Goal: Information Seeking & Learning: Learn about a topic

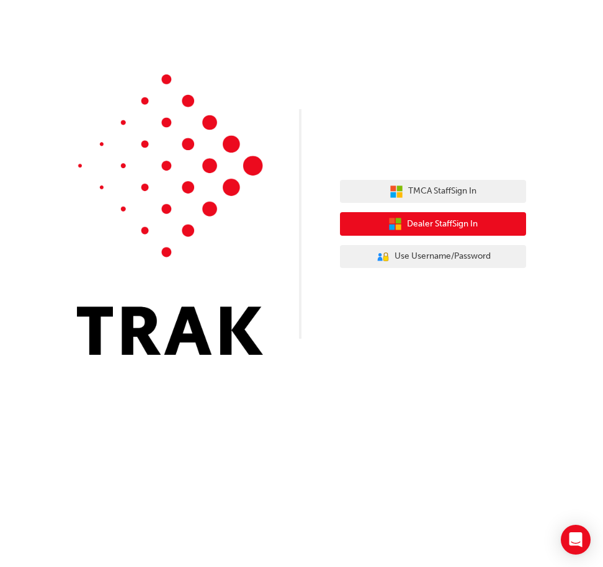
click at [412, 225] on span "Dealer Staff Sign In" at bounding box center [442, 224] width 71 height 14
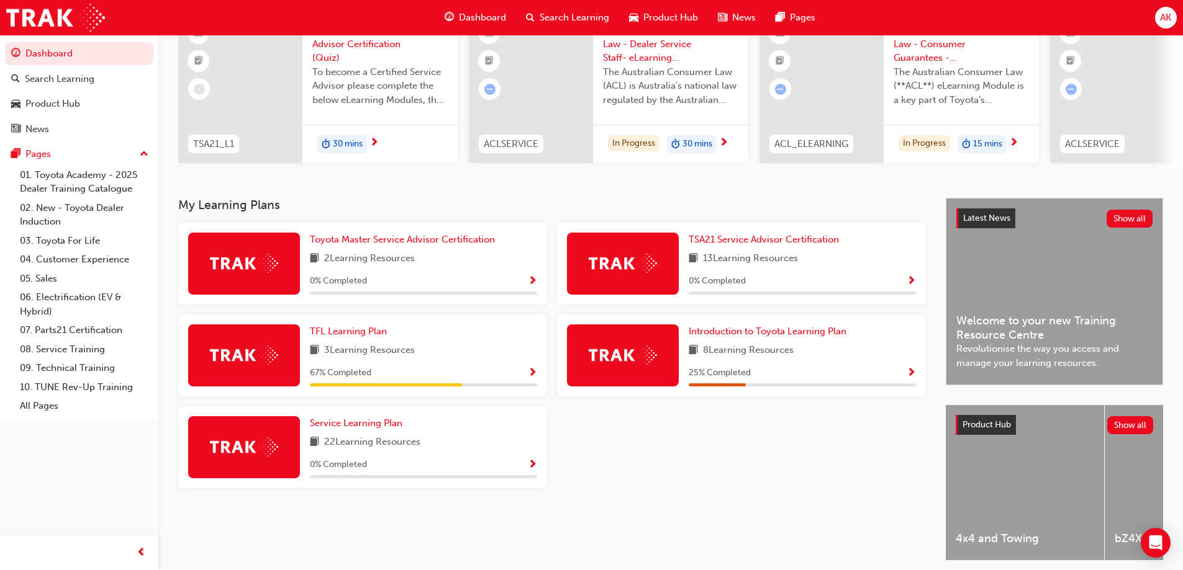
scroll to position [124, 0]
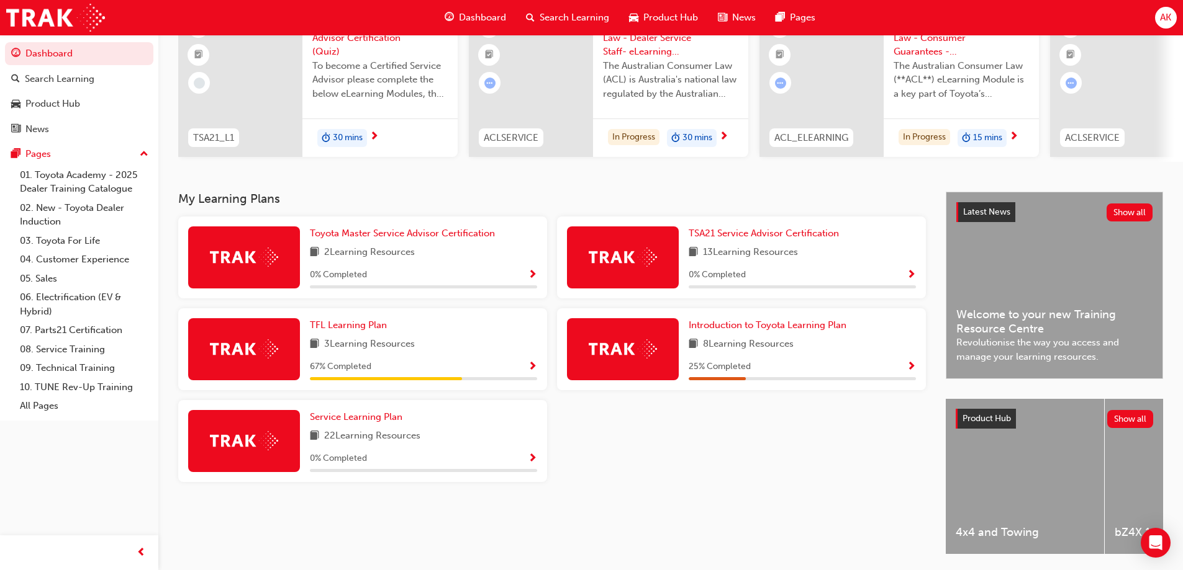
click at [626, 359] on img at bounding box center [622, 349] width 68 height 19
click at [639, 349] on img at bounding box center [622, 349] width 68 height 19
click at [762, 331] on span "Introduction to Toyota Learning Plan" at bounding box center [767, 325] width 158 height 11
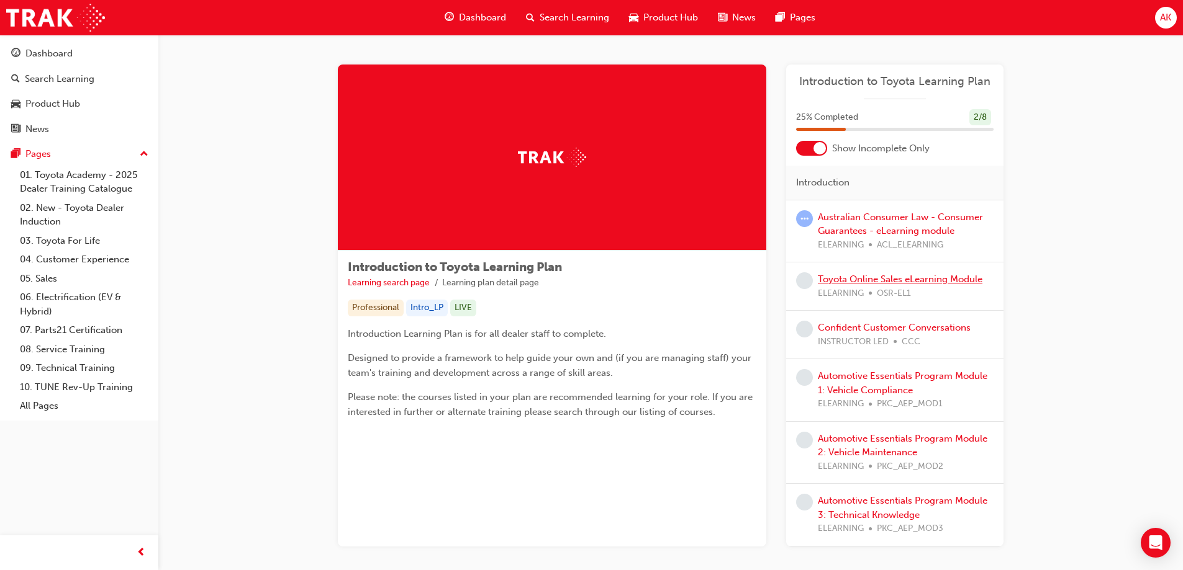
click at [883, 281] on link "Toyota Online Sales eLearning Module" at bounding box center [900, 279] width 164 height 11
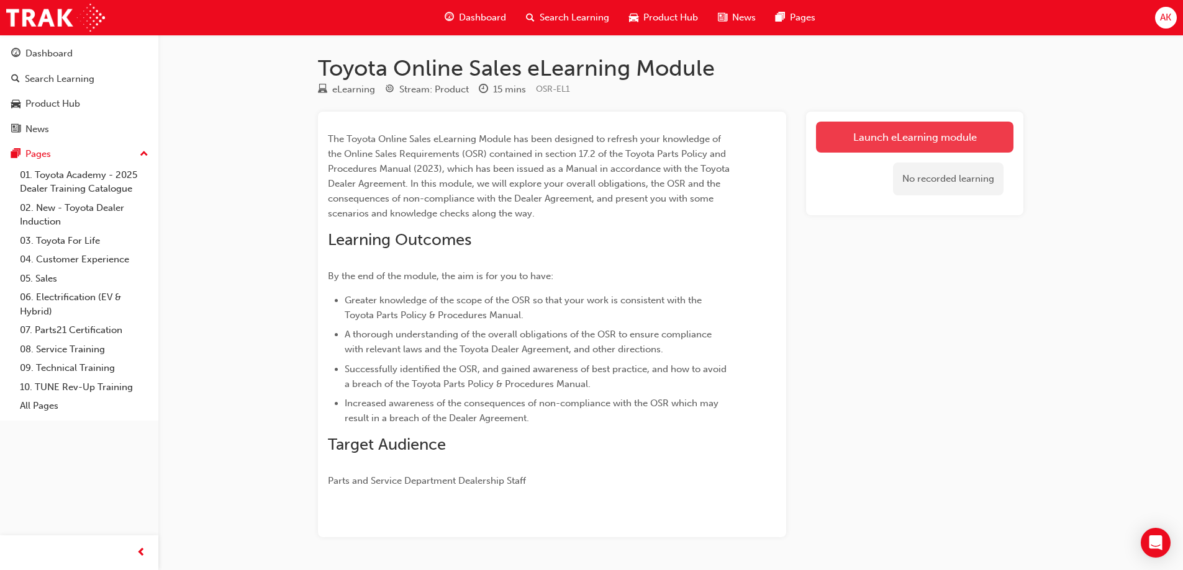
click at [882, 148] on link "Launch eLearning module" at bounding box center [914, 137] width 197 height 31
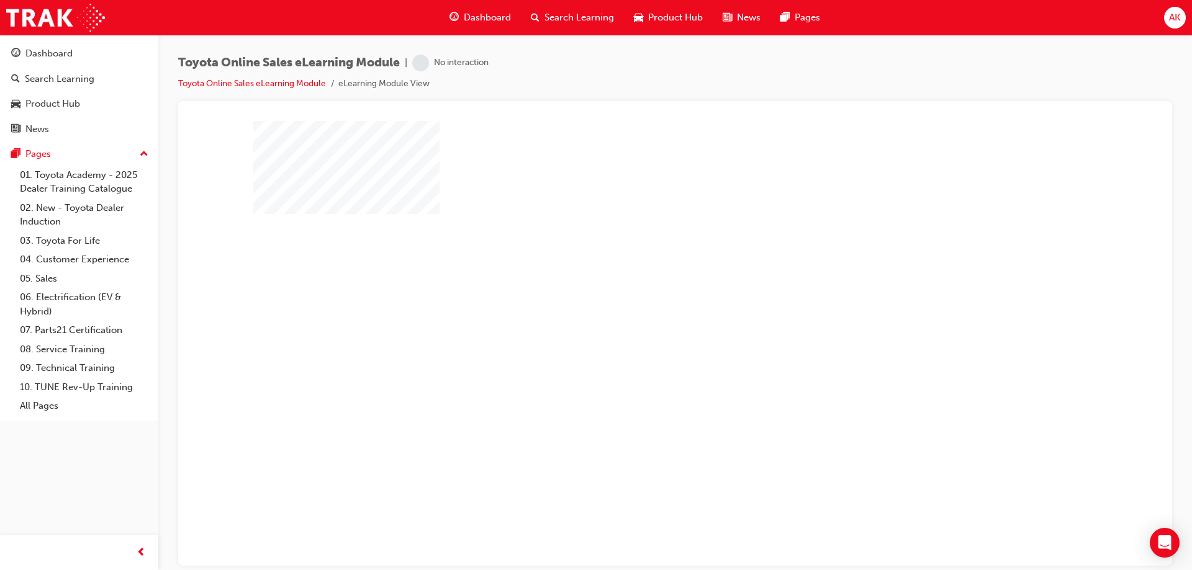
scroll to position [20, 0]
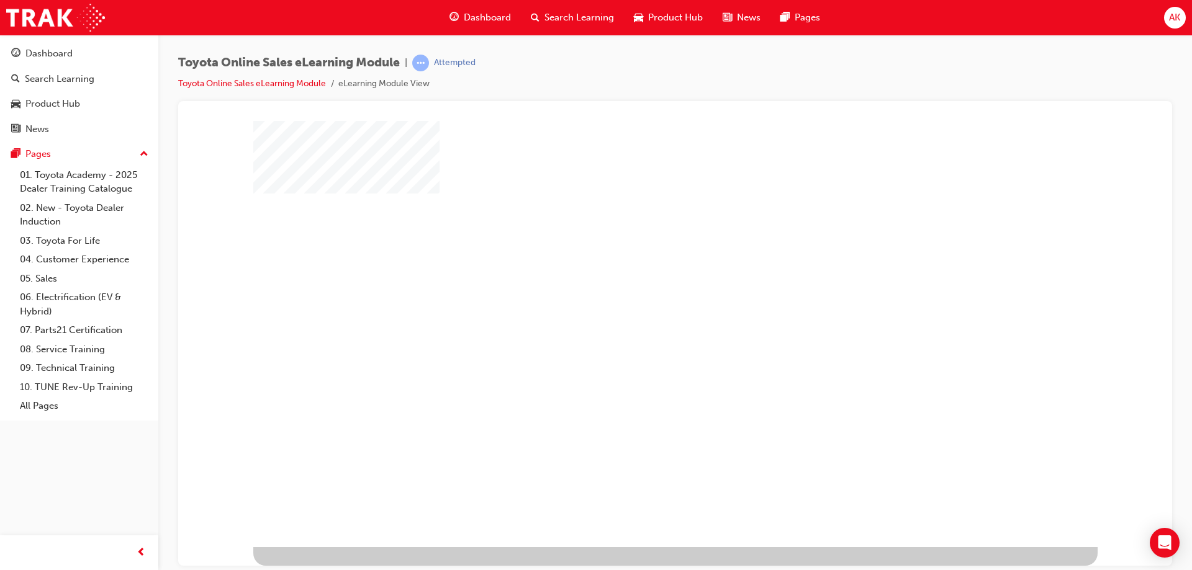
click at [639, 287] on div "play" at bounding box center [639, 287] width 0 height 0
